Goal: Information Seeking & Learning: Compare options

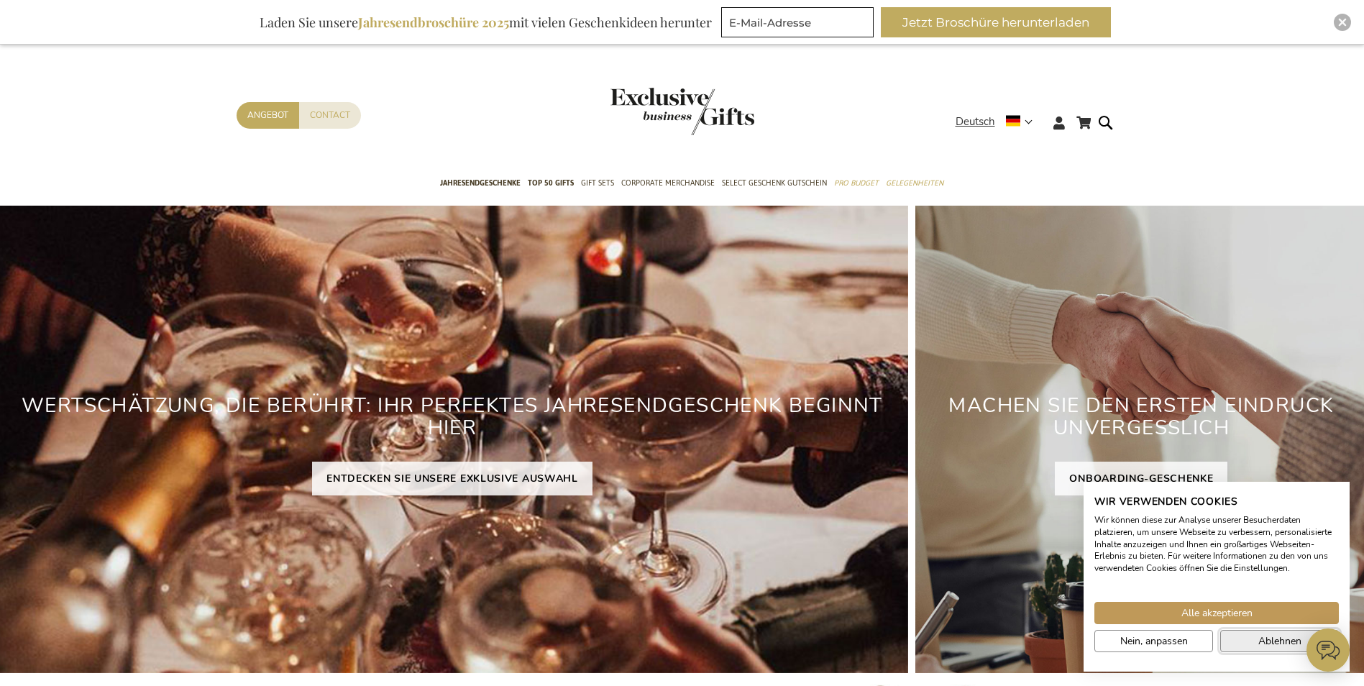
click at [1271, 641] on span "Ablehnen" at bounding box center [1279, 640] width 43 height 15
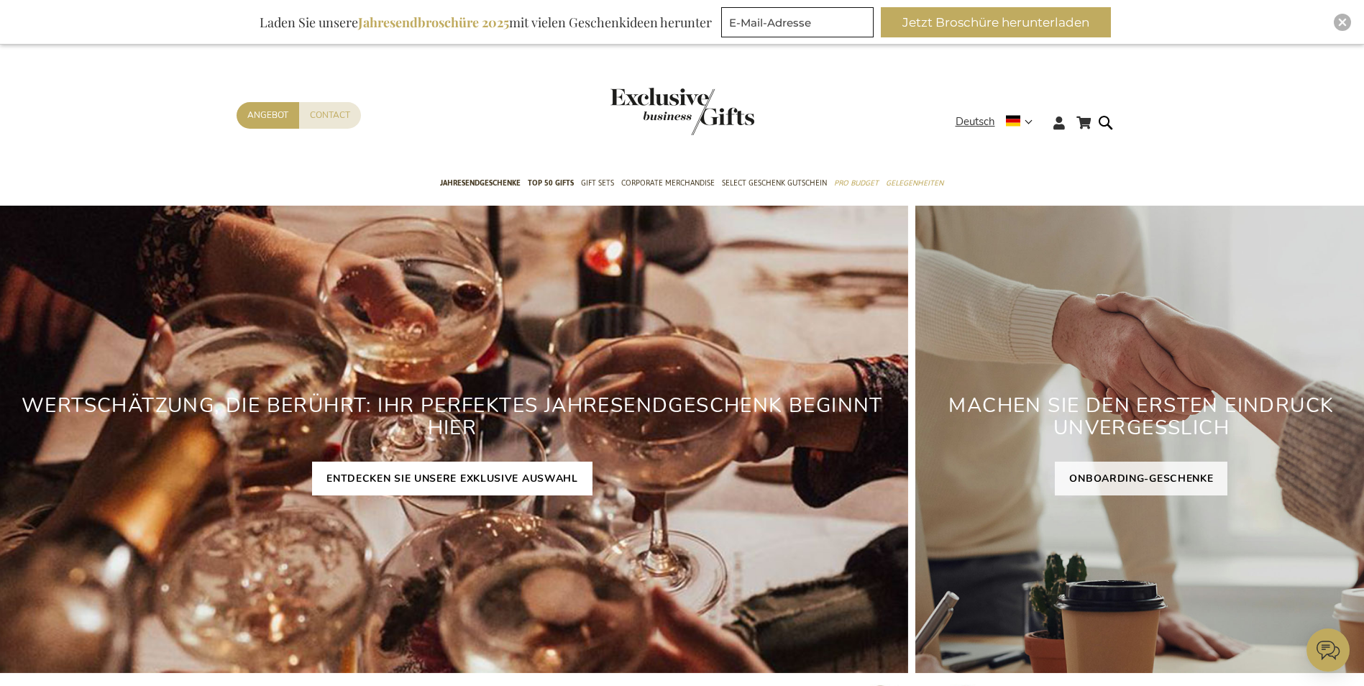
click at [569, 479] on link "ENTDECKEN SIE UNSERE EXKLUSIVE AUSWAHL" at bounding box center [452, 479] width 280 height 34
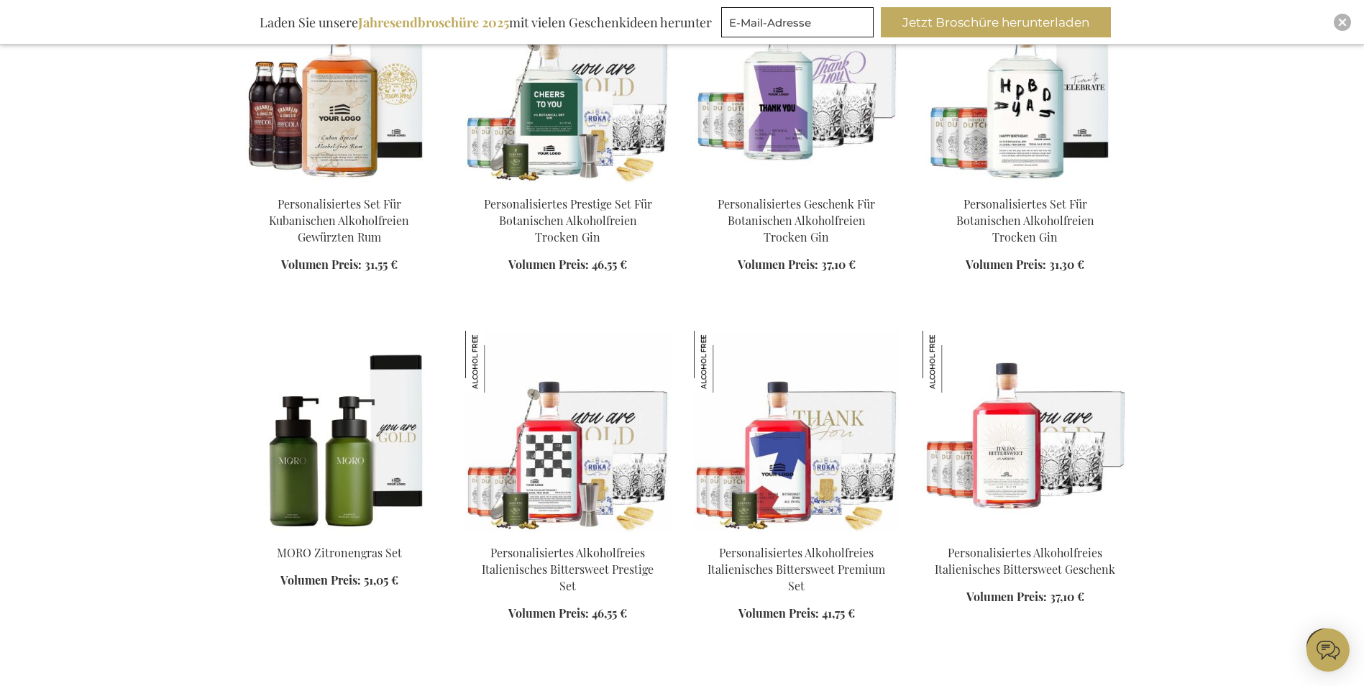
scroll to position [1797, 0]
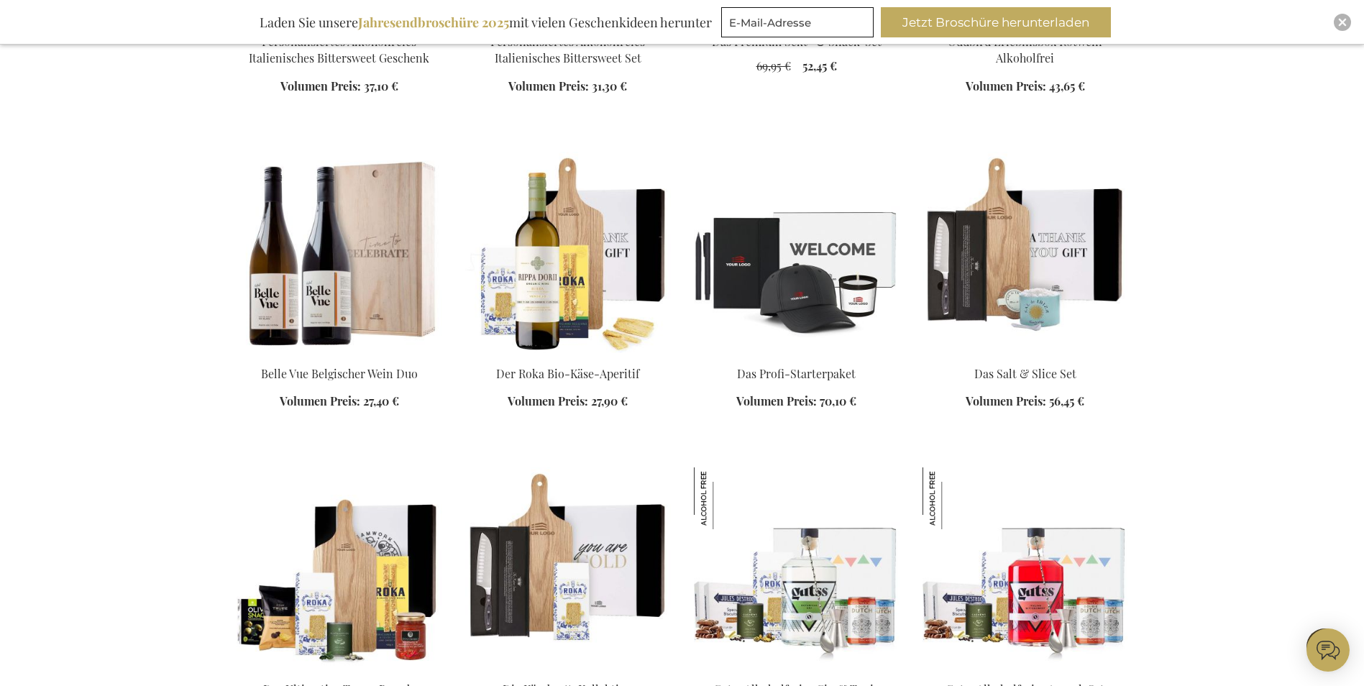
scroll to position [3091, 0]
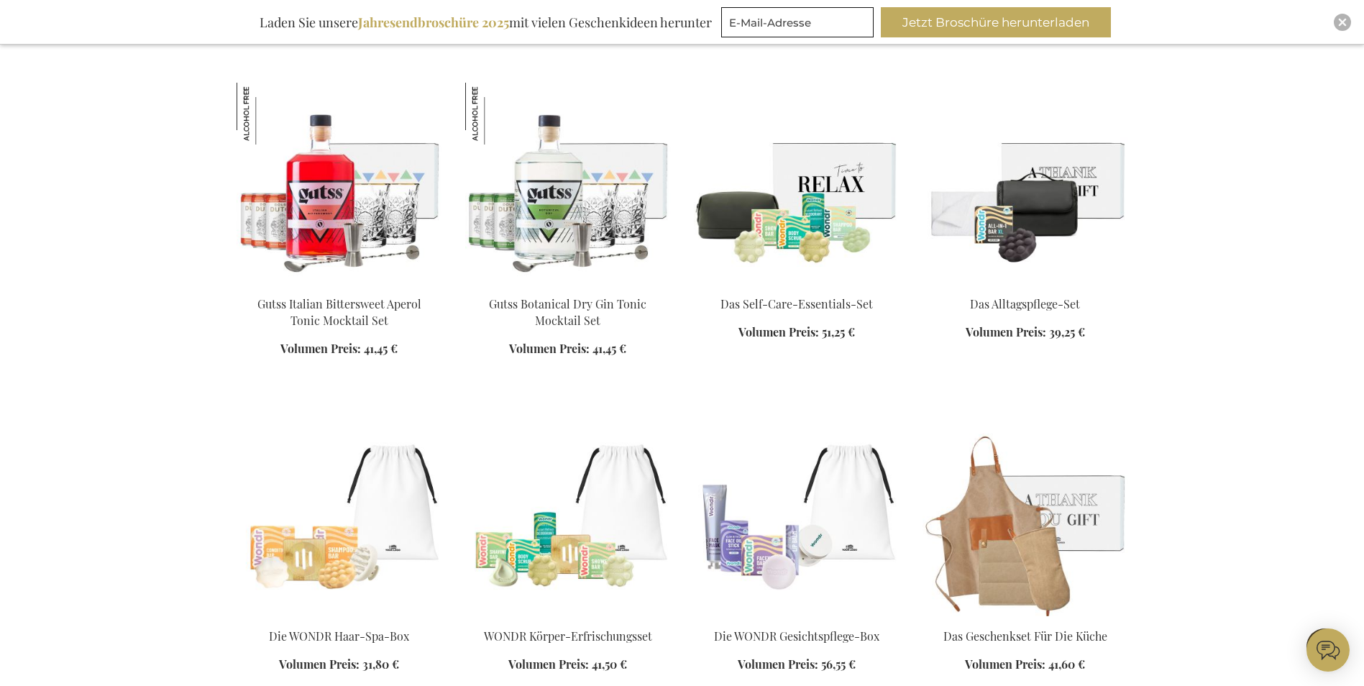
scroll to position [4098, 0]
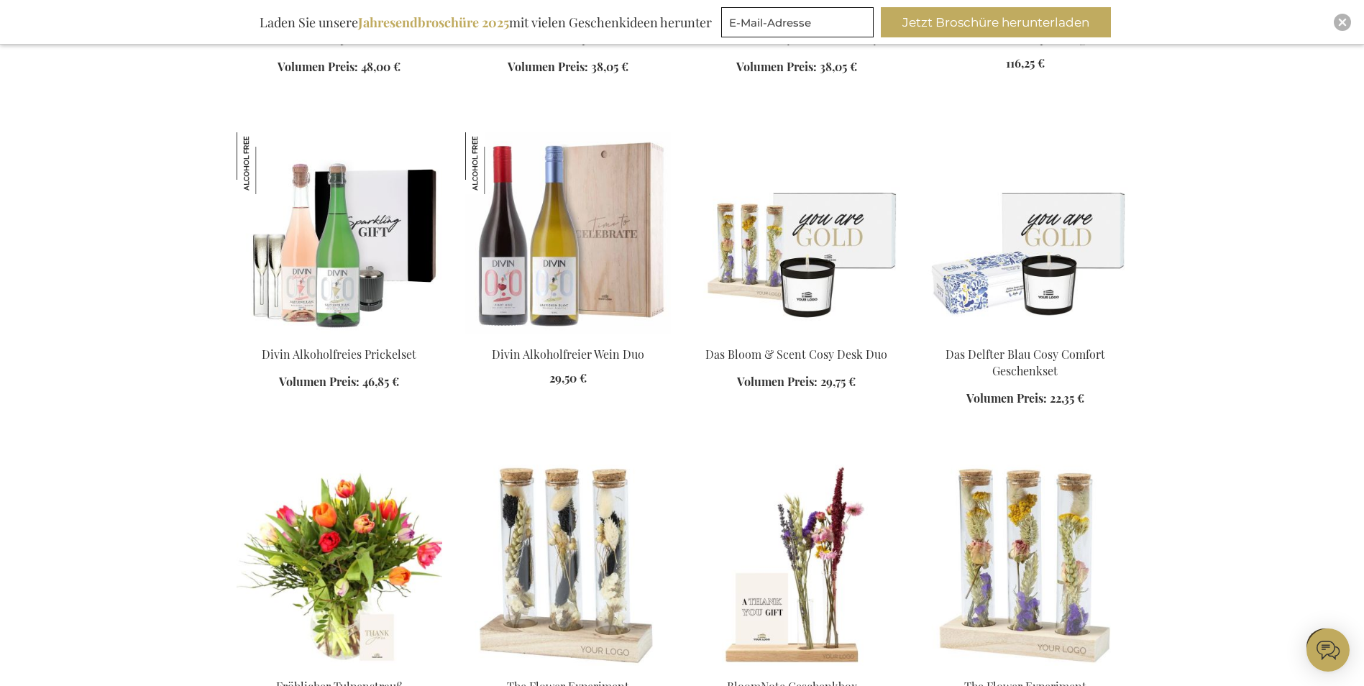
scroll to position [5032, 0]
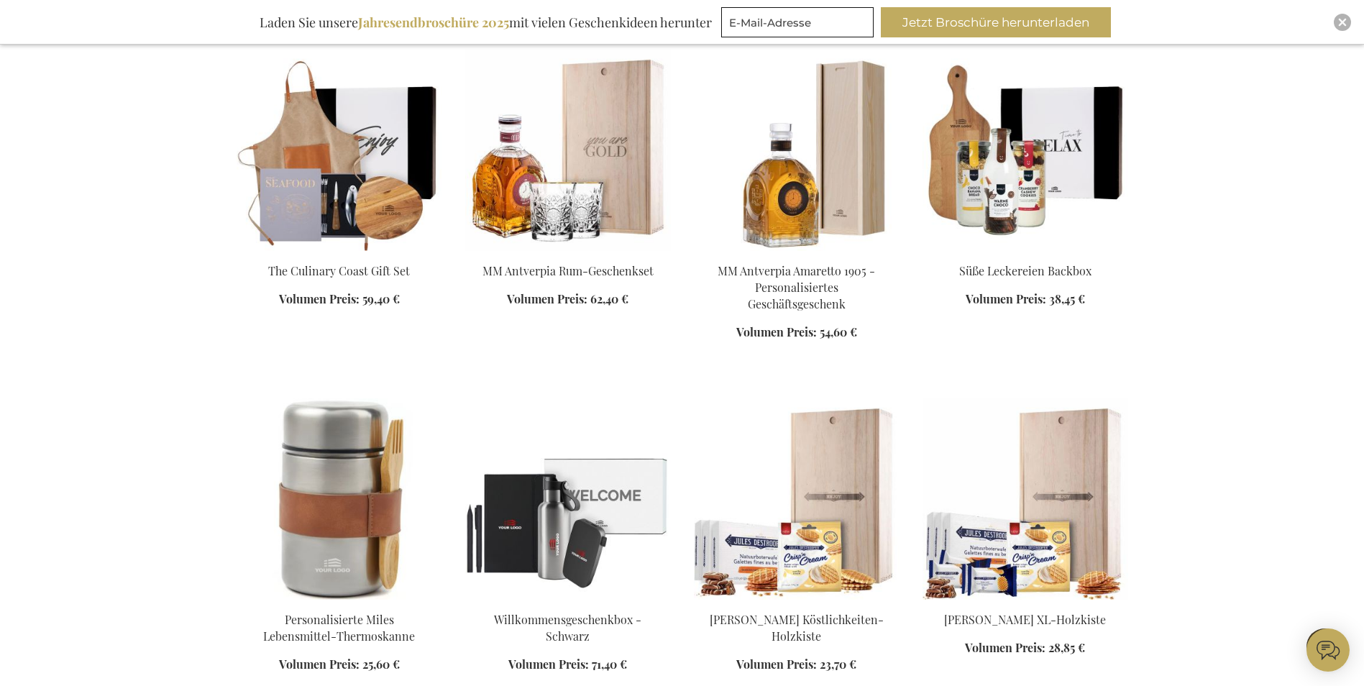
scroll to position [6039, 0]
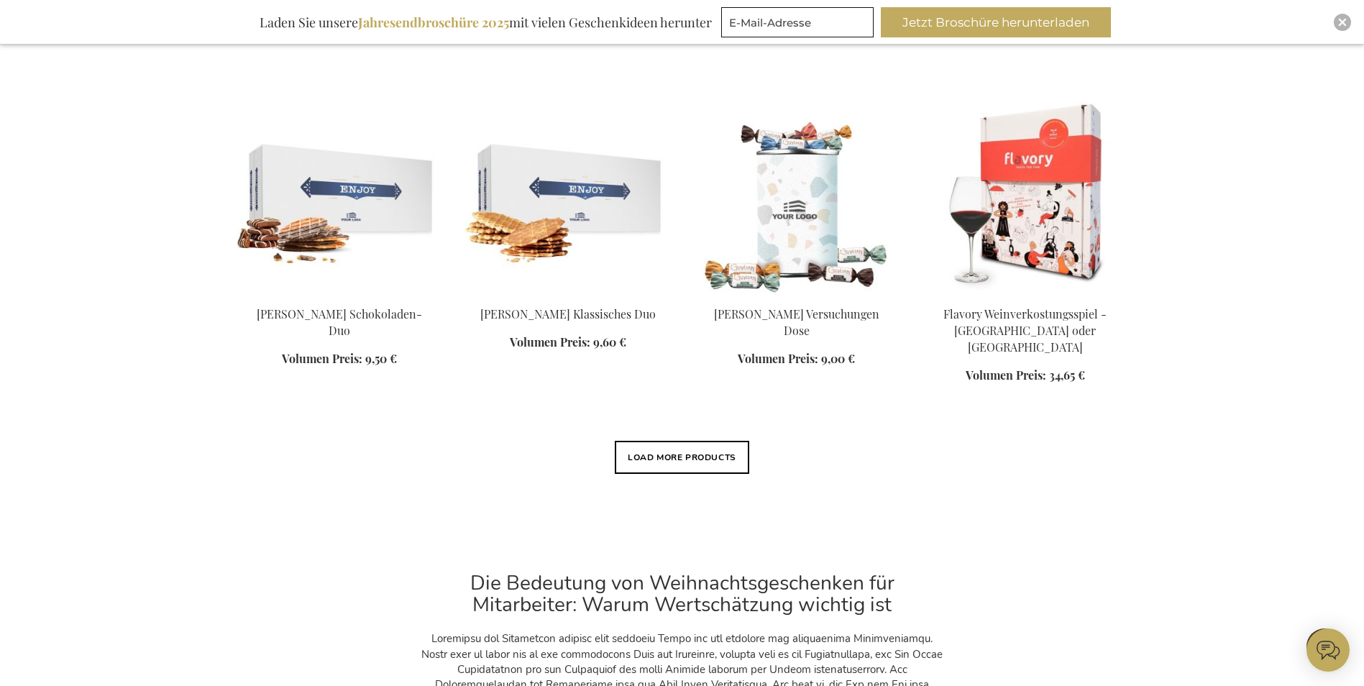
scroll to position [6686, 0]
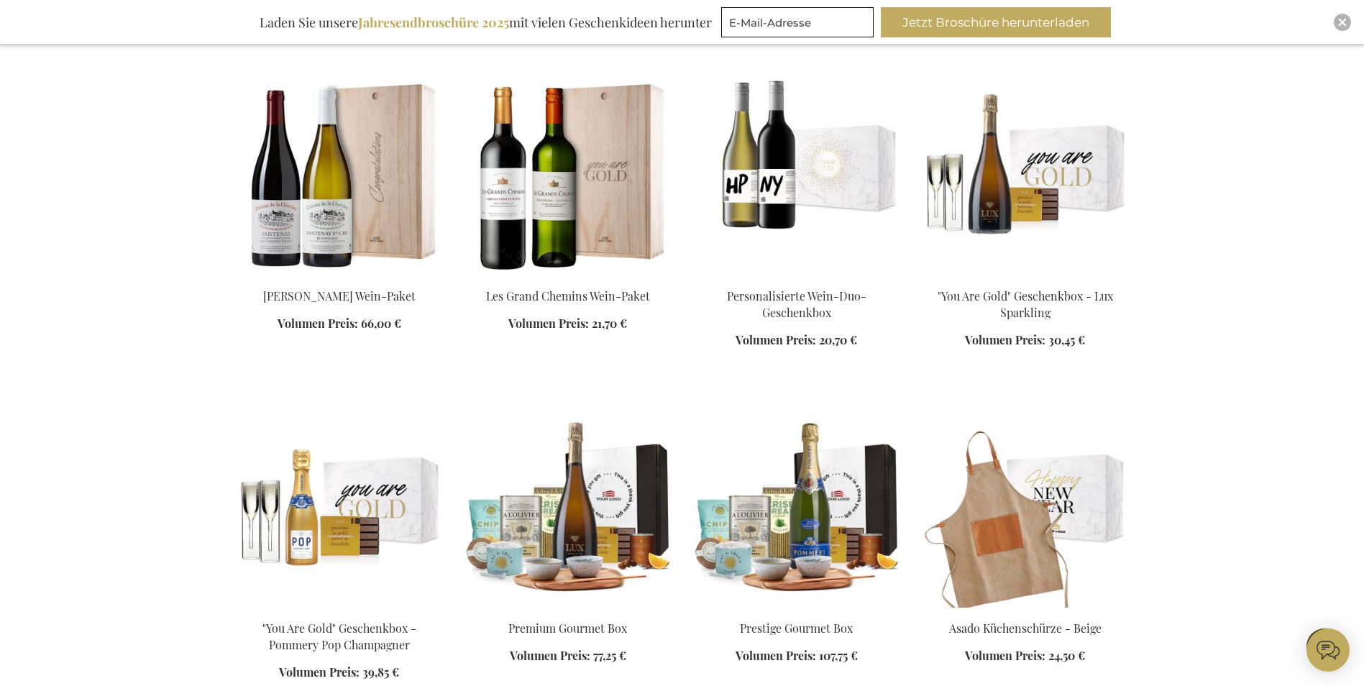
scroll to position [7045, 0]
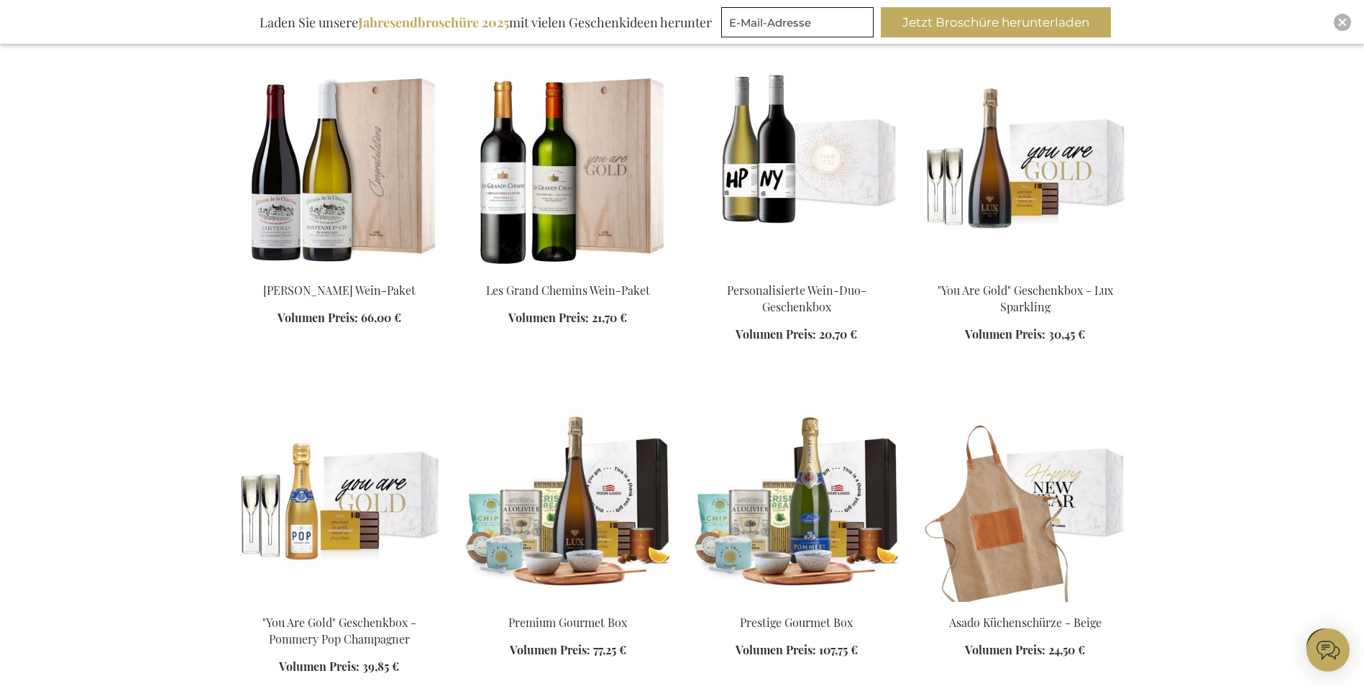
click at [553, 615] on div "In den Warenkorb" at bounding box center [568, 645] width 206 height 60
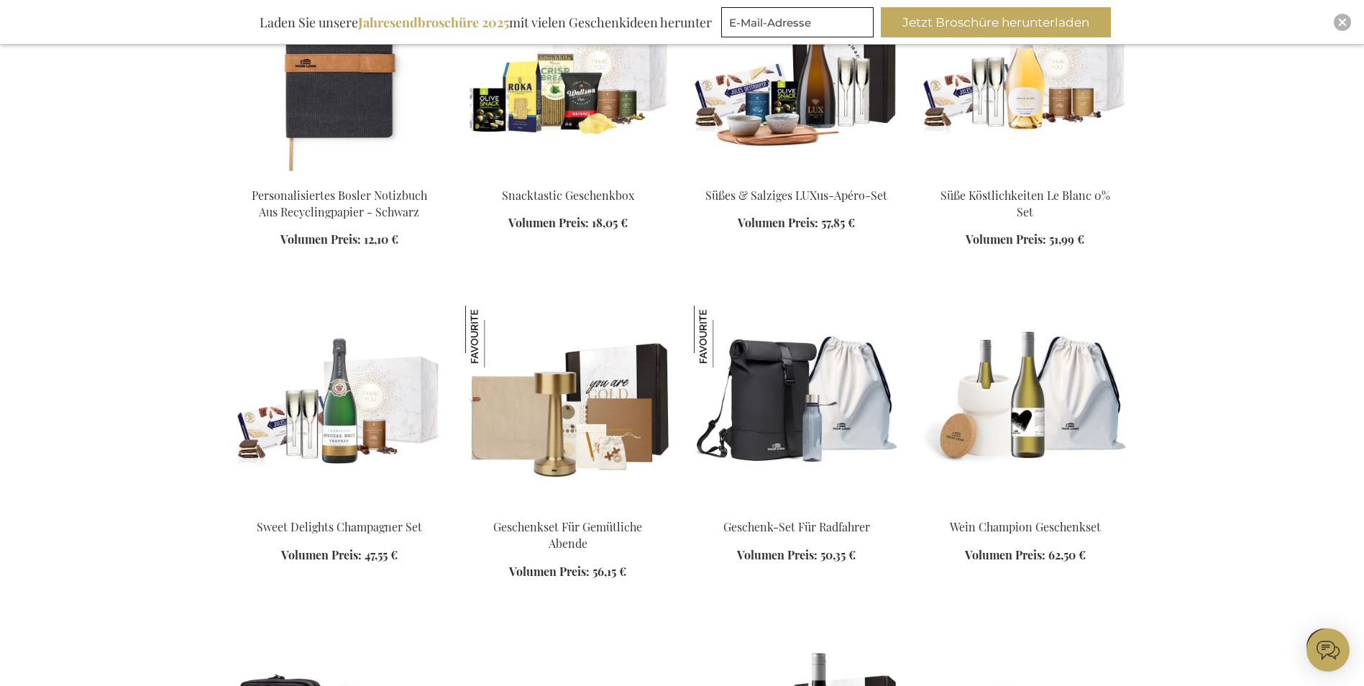
scroll to position [7836, 0]
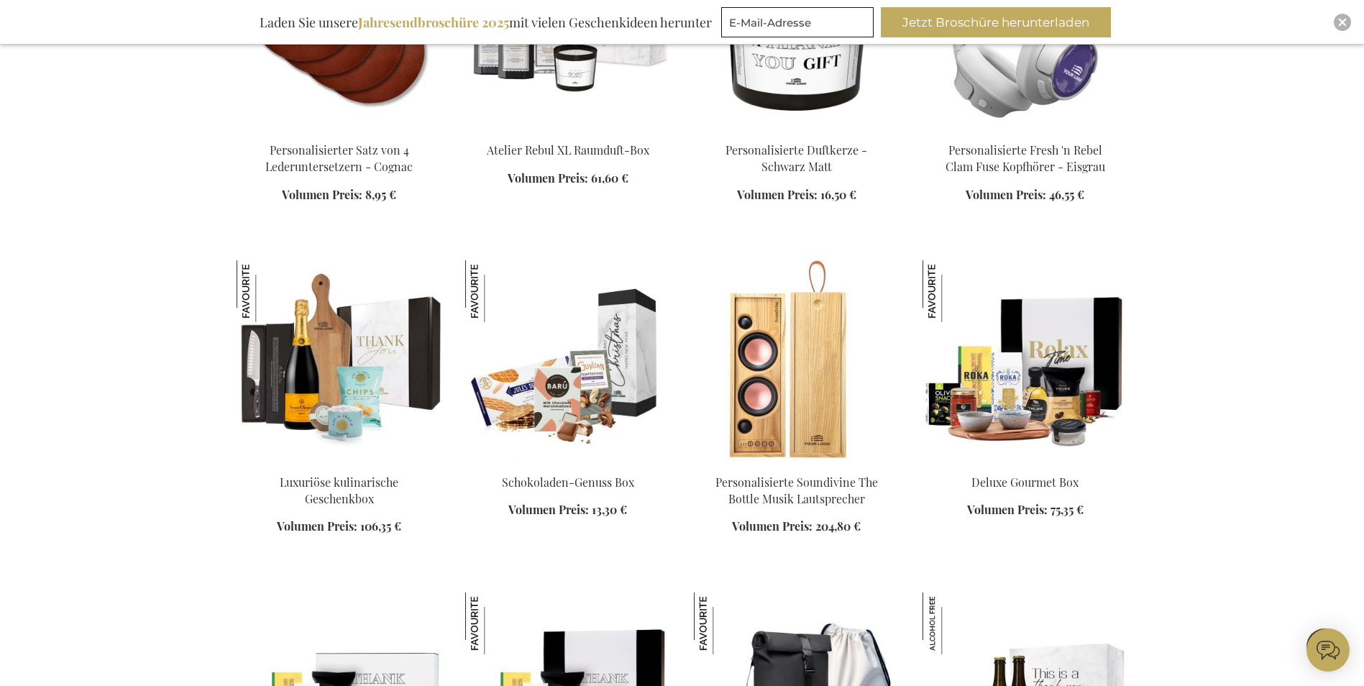
scroll to position [8914, 0]
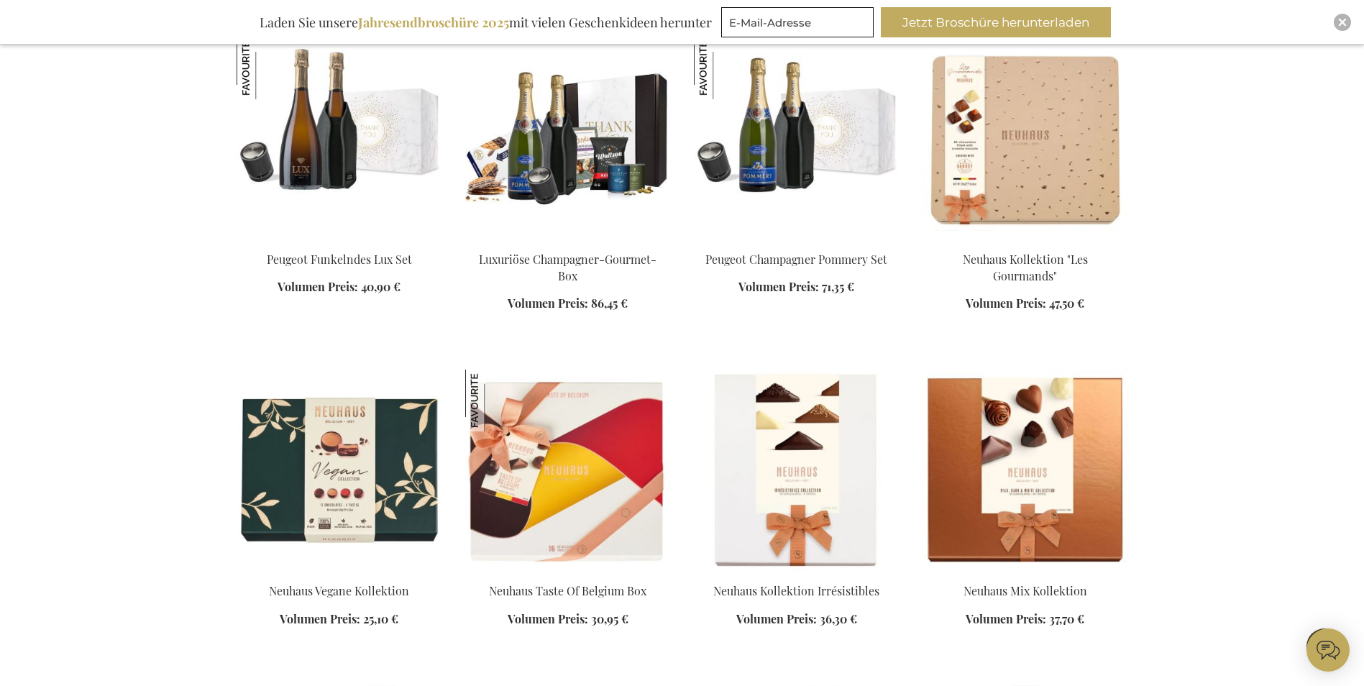
scroll to position [9921, 0]
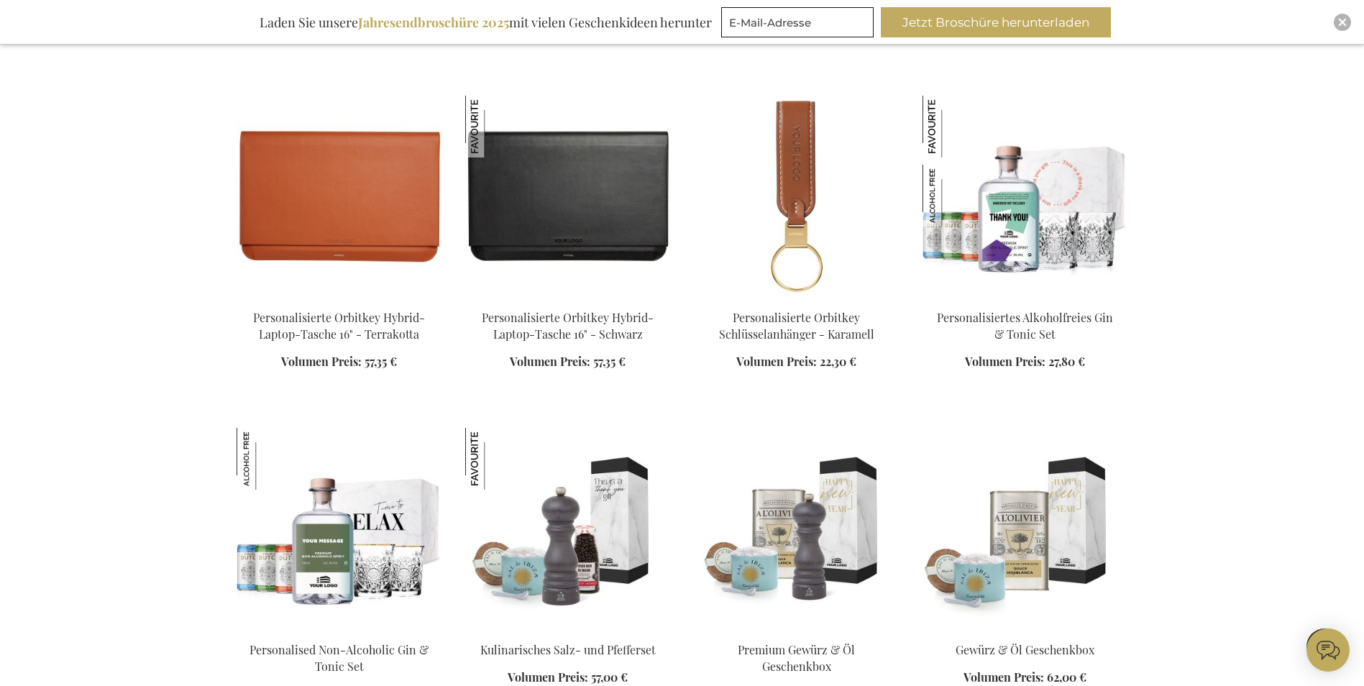
scroll to position [11071, 0]
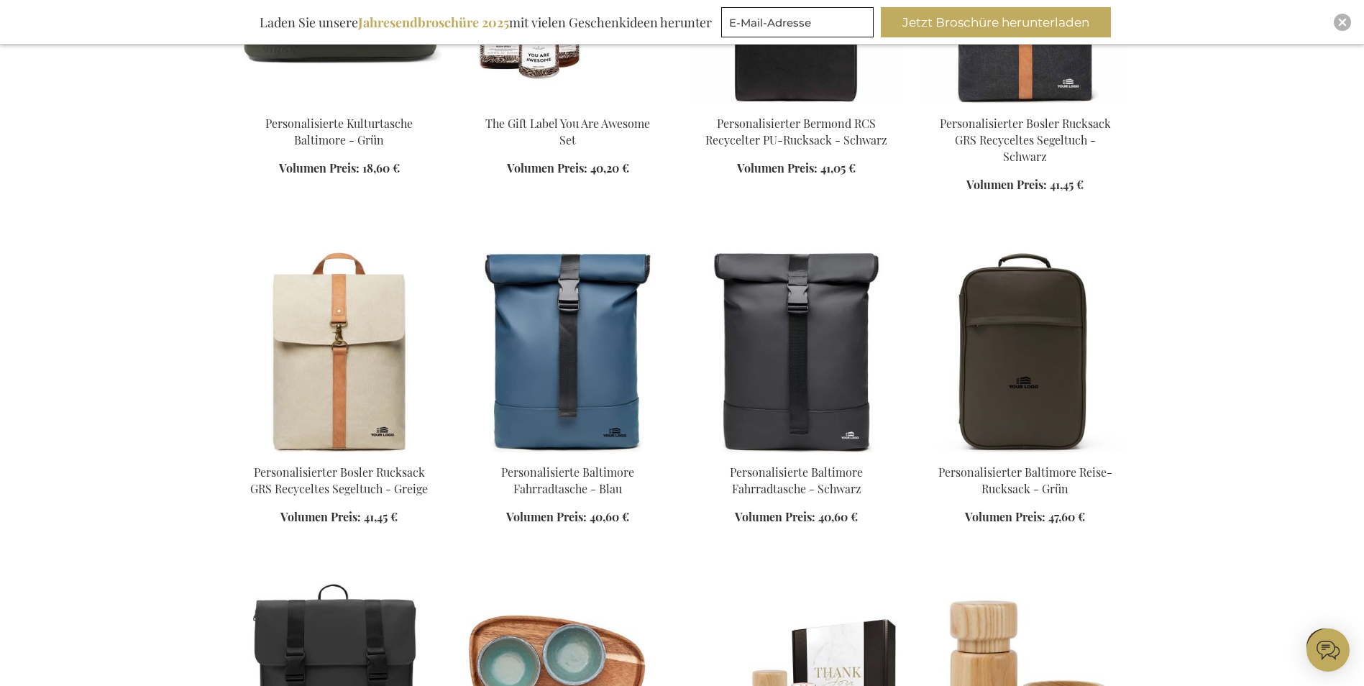
scroll to position [12509, 0]
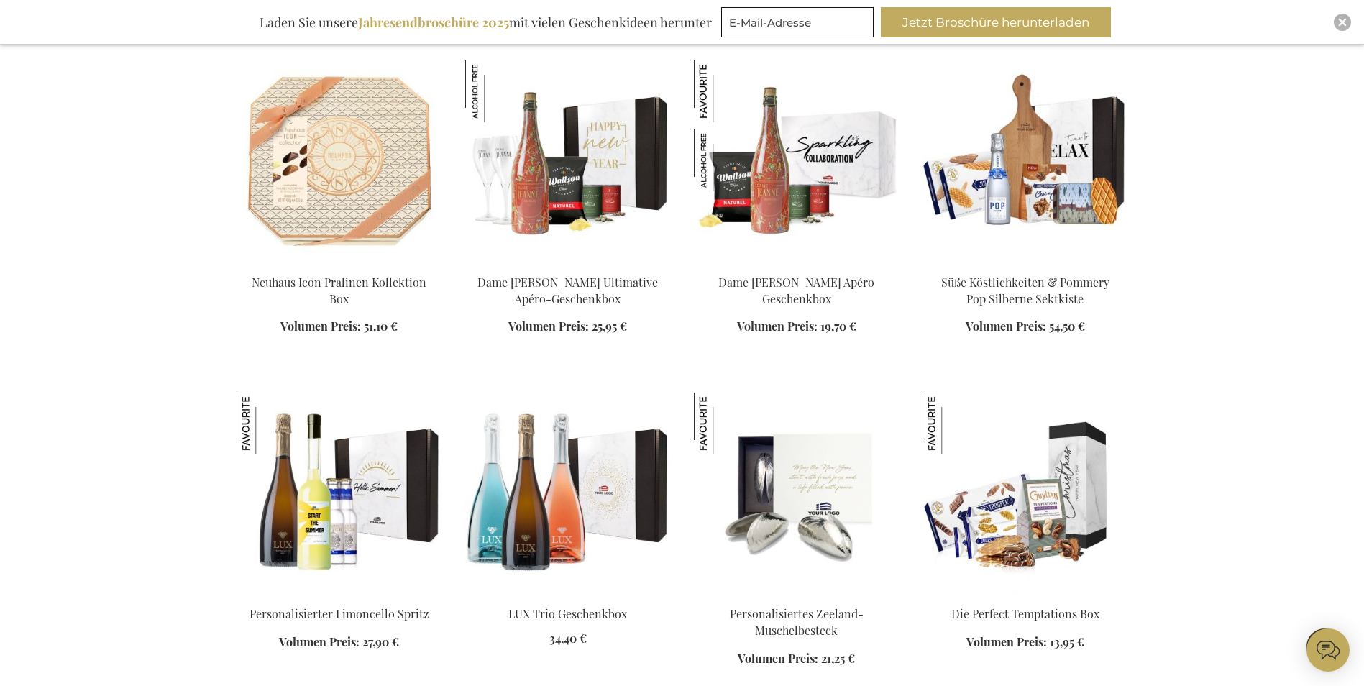
scroll to position [13731, 0]
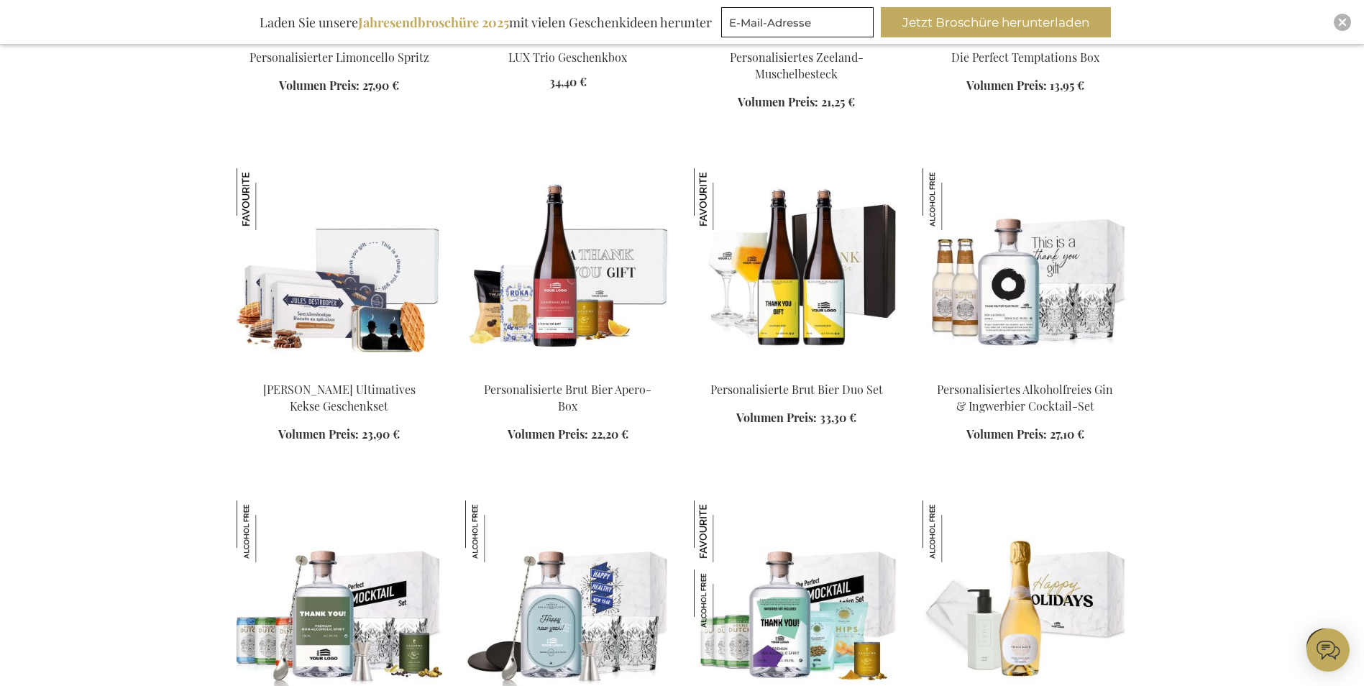
scroll to position [14450, 0]
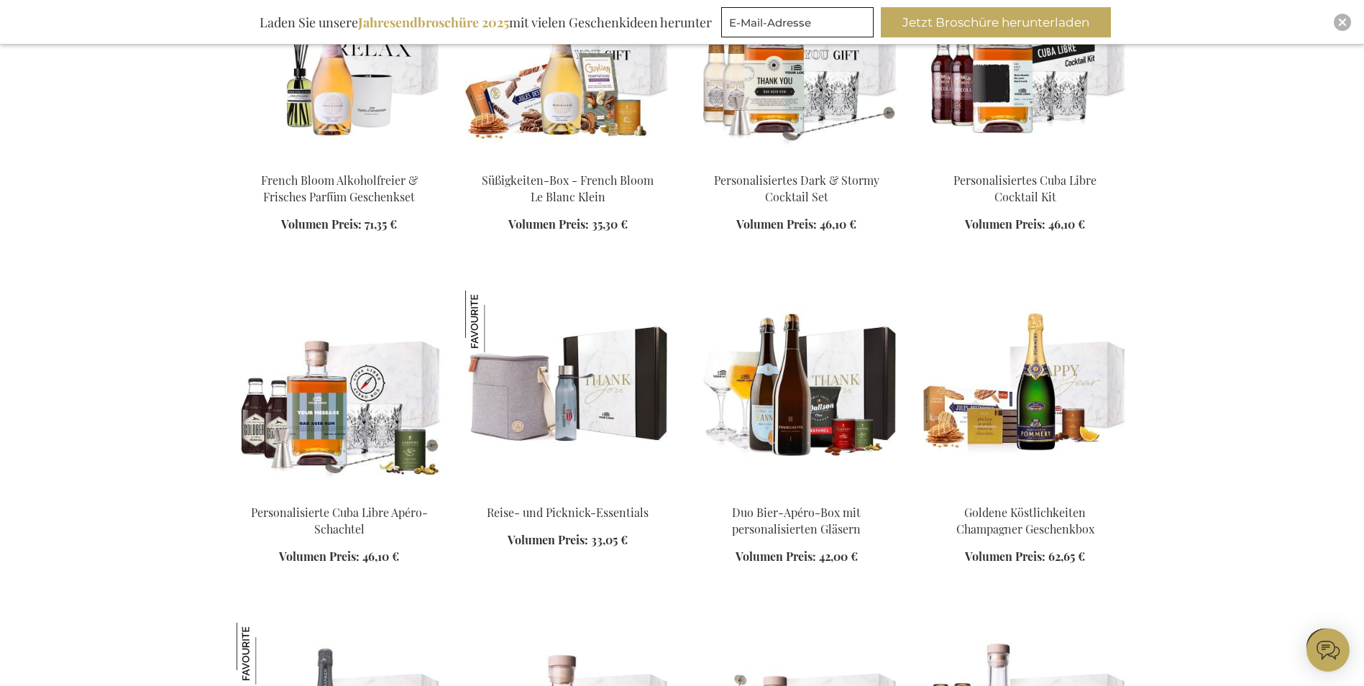
scroll to position [15456, 0]
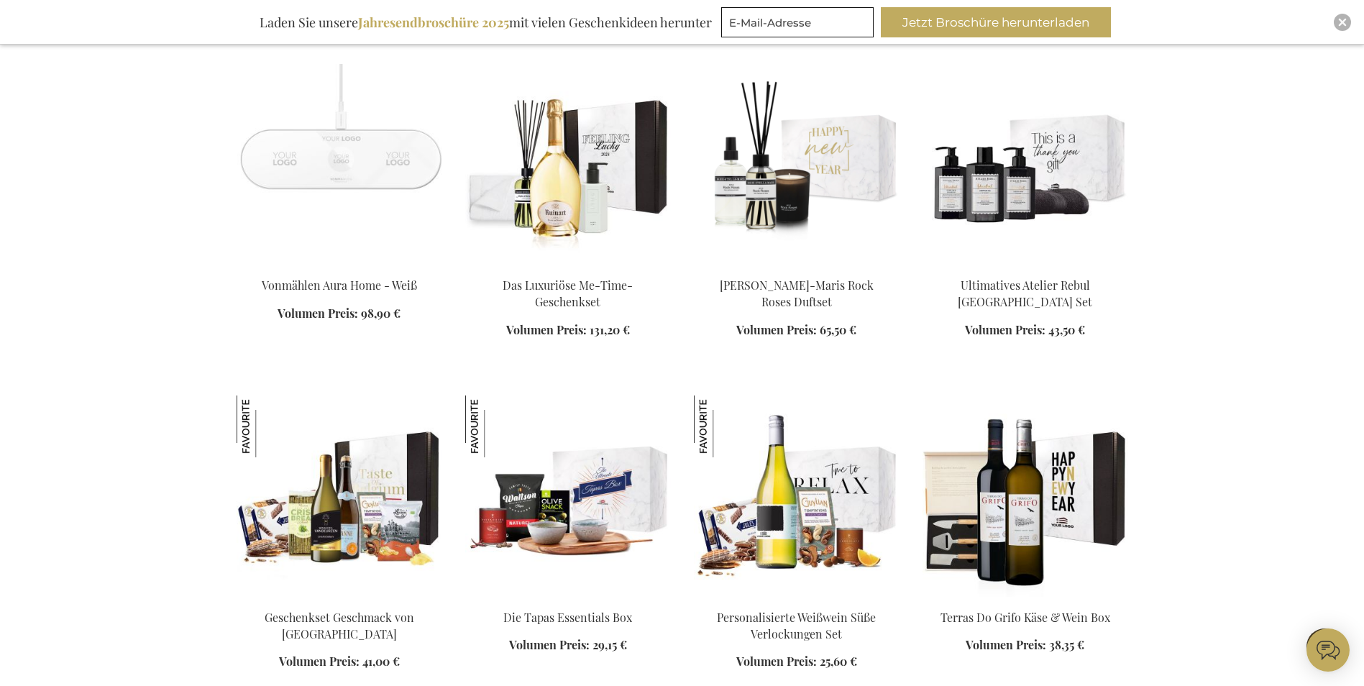
scroll to position [16966, 0]
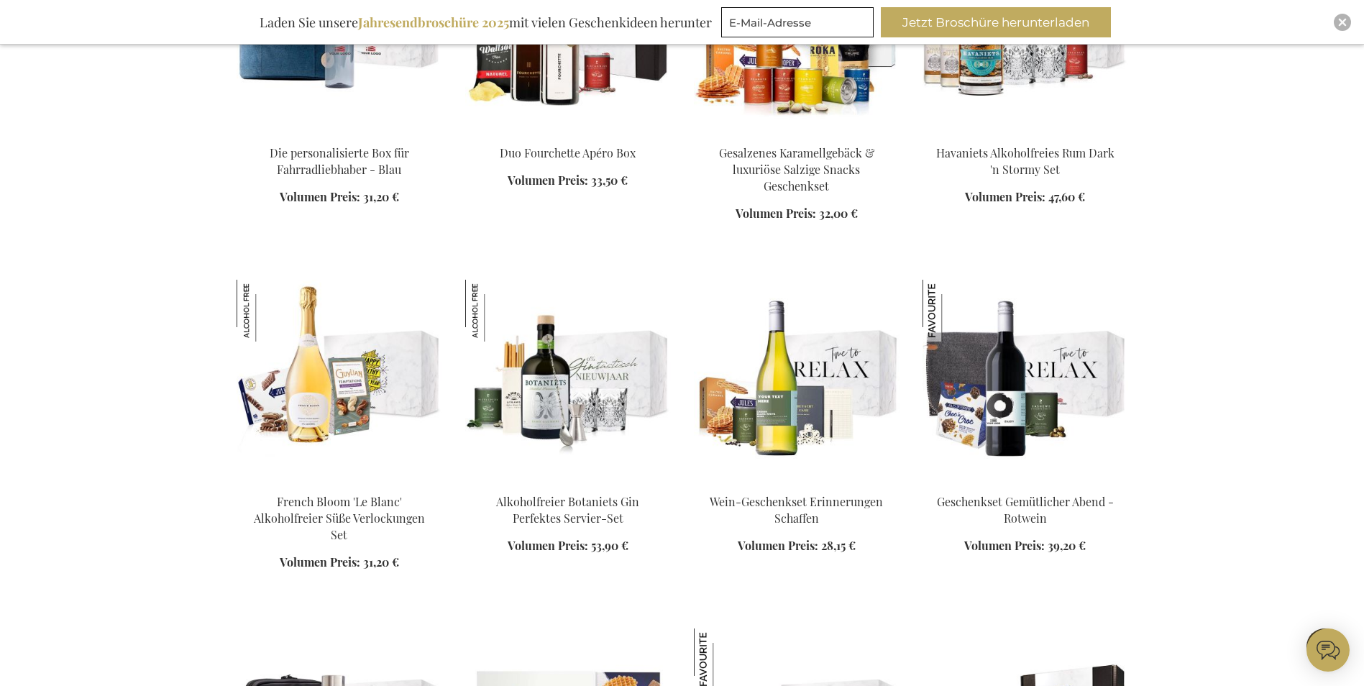
scroll to position [17757, 0]
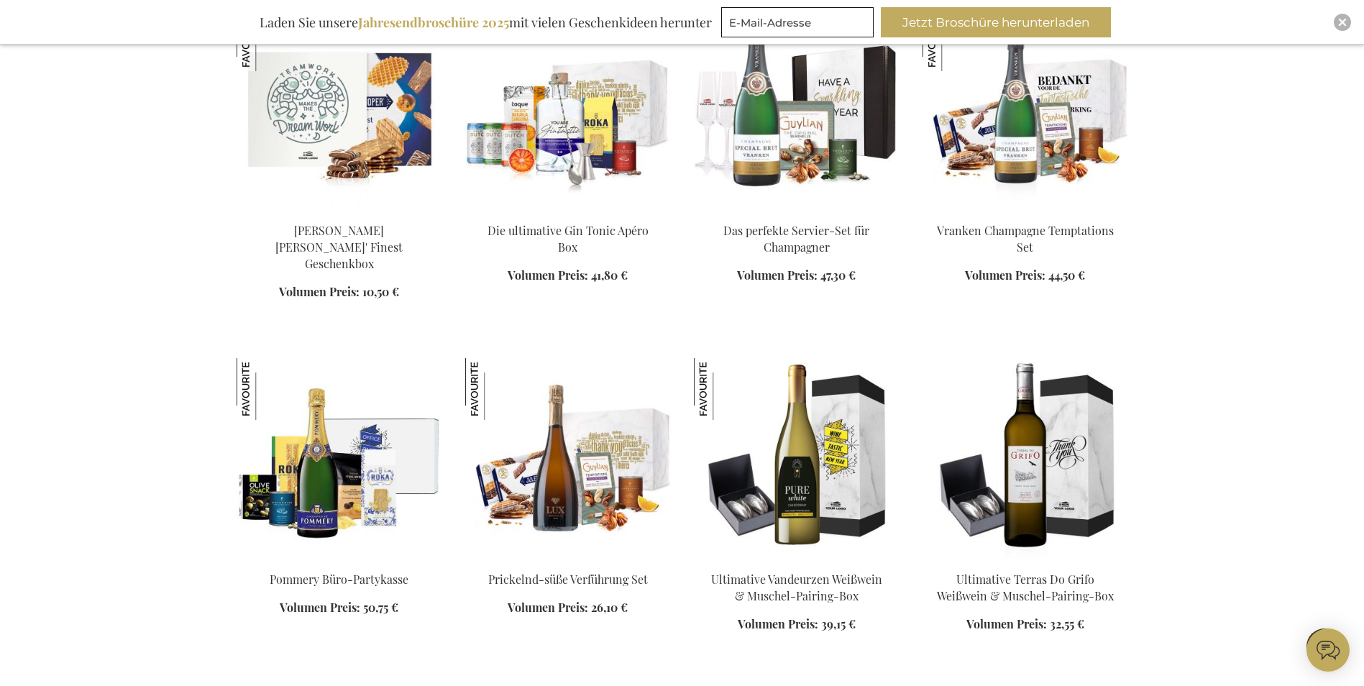
scroll to position [18835, 0]
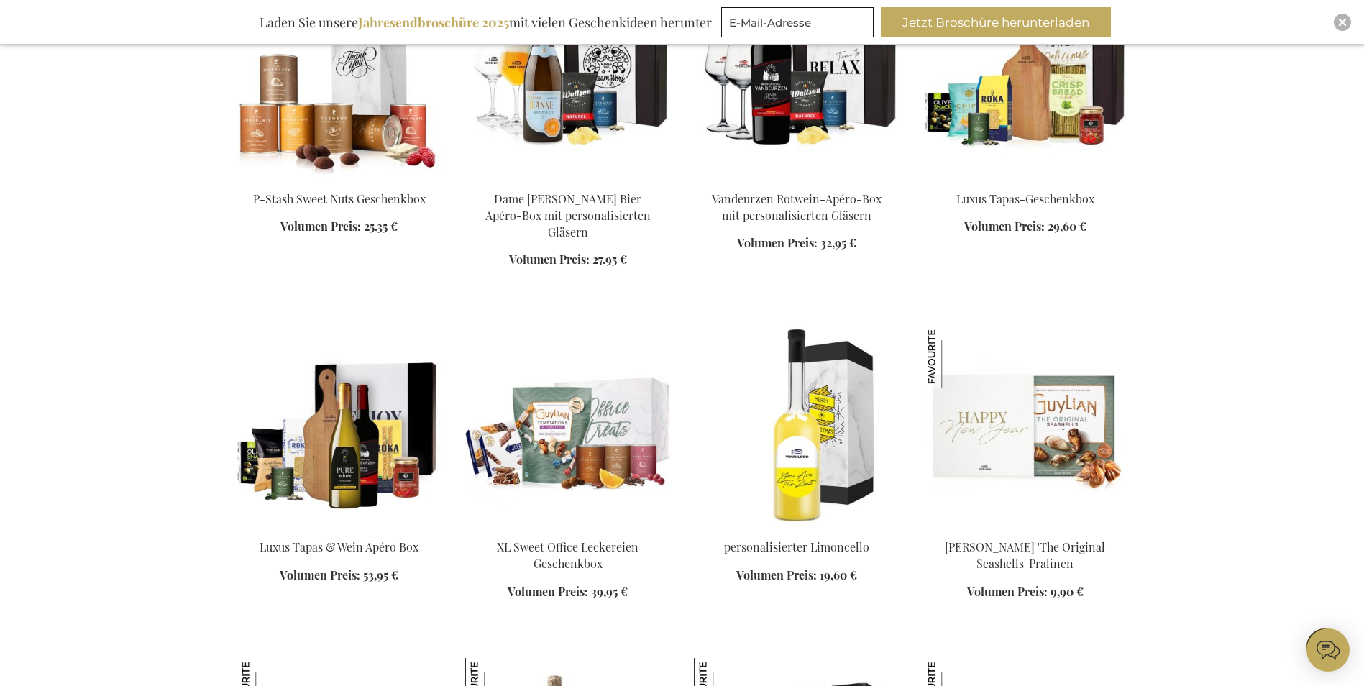
scroll to position [19913, 0]
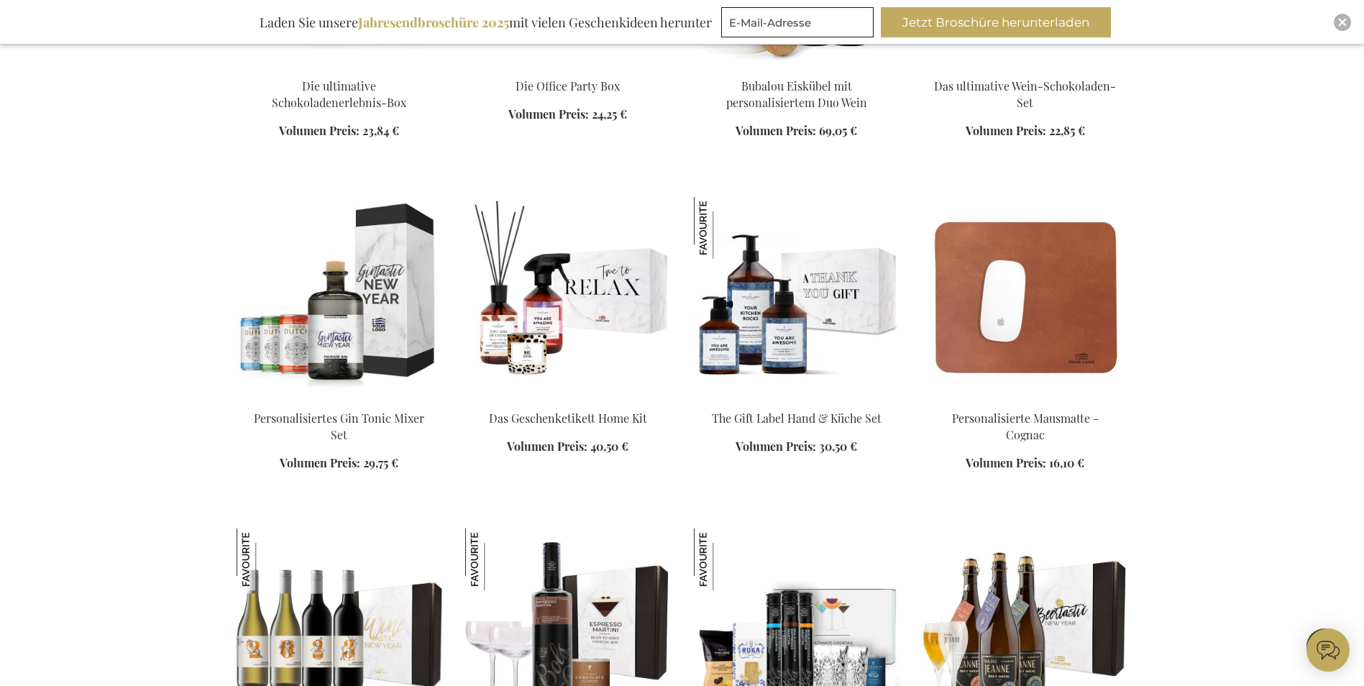
scroll to position [20632, 0]
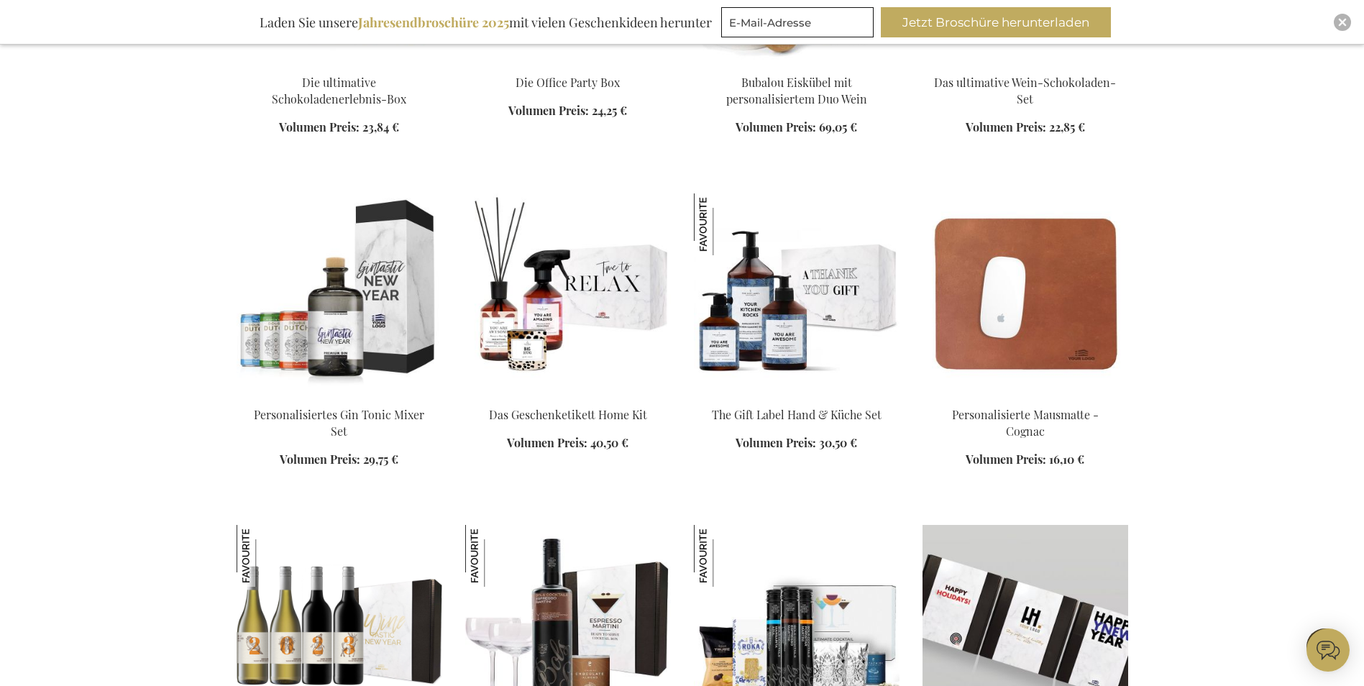
click at [1004, 537] on img at bounding box center [1025, 625] width 206 height 201
